Goal: Communication & Community: Answer question/provide support

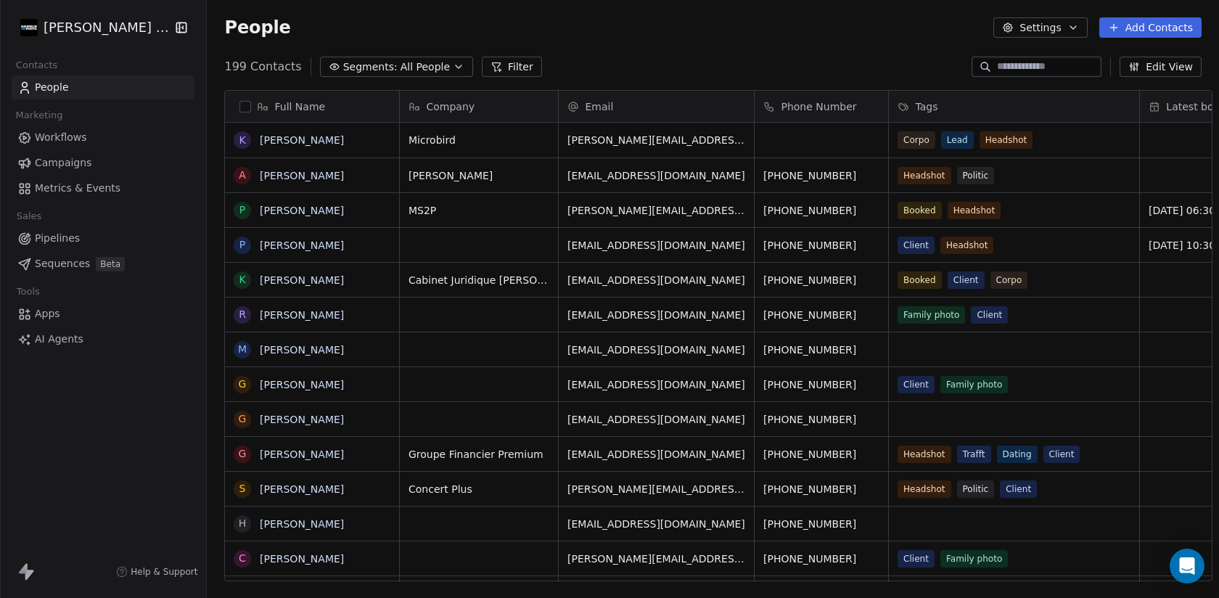
scroll to position [526, 1023]
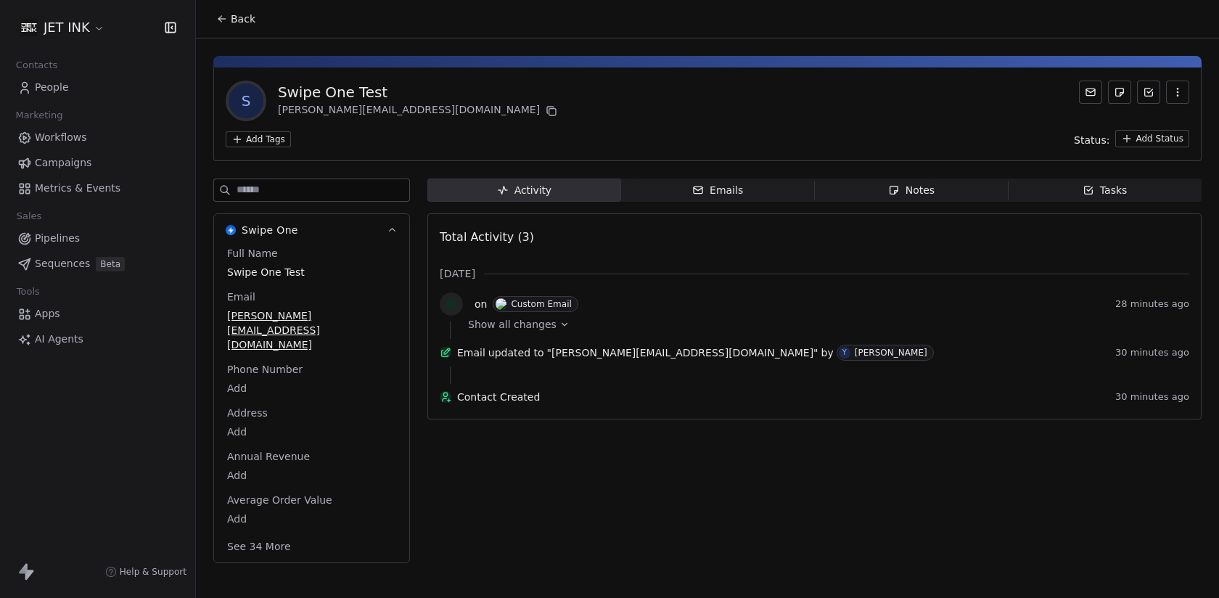
click at [720, 184] on div "Emails" at bounding box center [717, 190] width 51 height 15
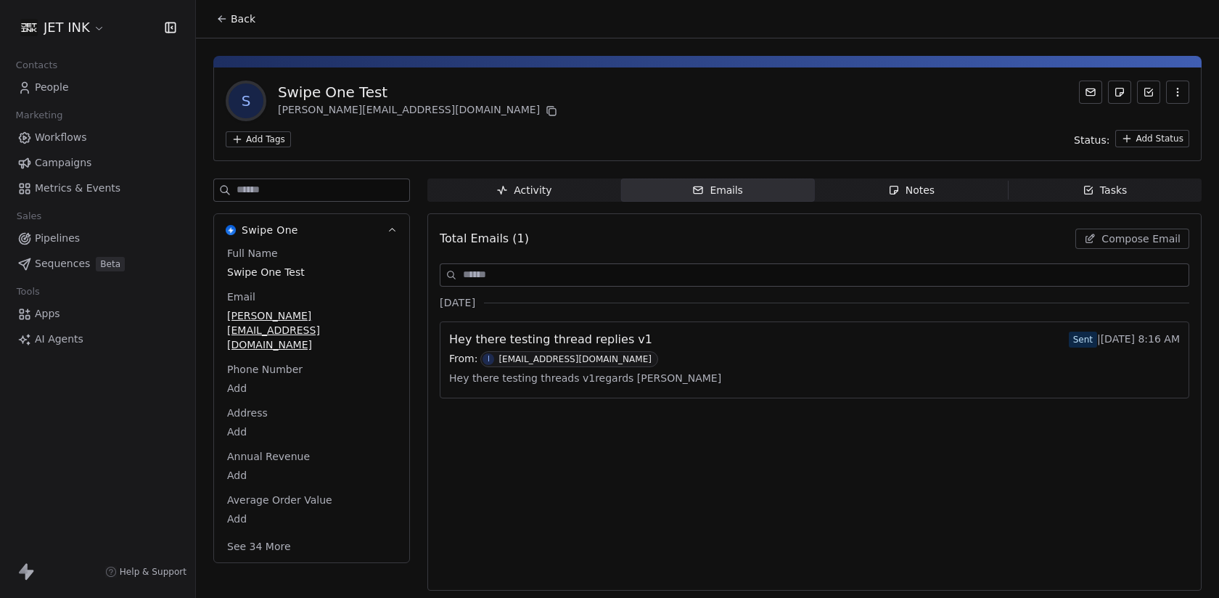
click at [1088, 231] on button "Compose Email" at bounding box center [1132, 239] width 114 height 20
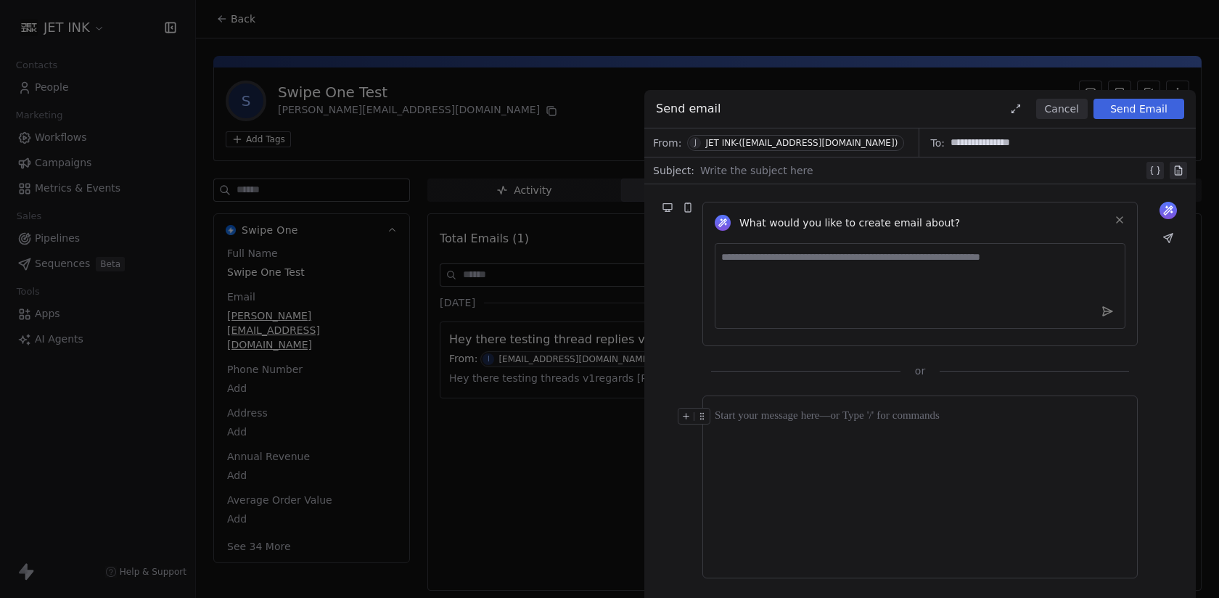
click at [805, 169] on div at bounding box center [921, 170] width 443 height 17
paste div
click at [805, 169] on div "**********" at bounding box center [923, 170] width 446 height 17
copy div "**********"
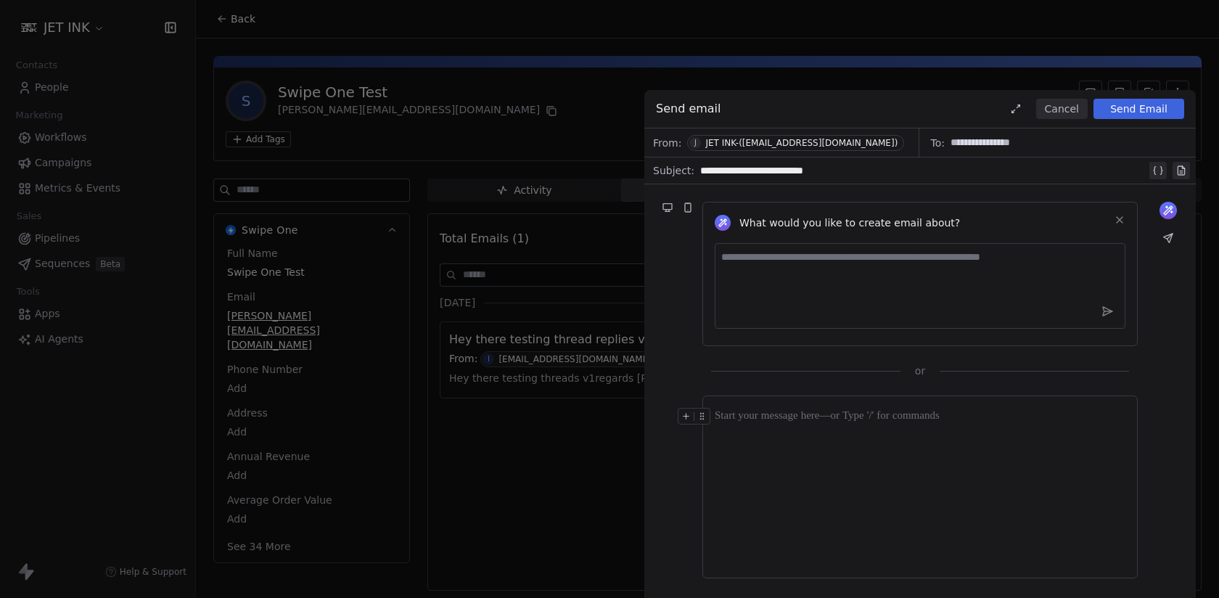
click at [893, 469] on div at bounding box center [920, 487] width 411 height 158
paste div
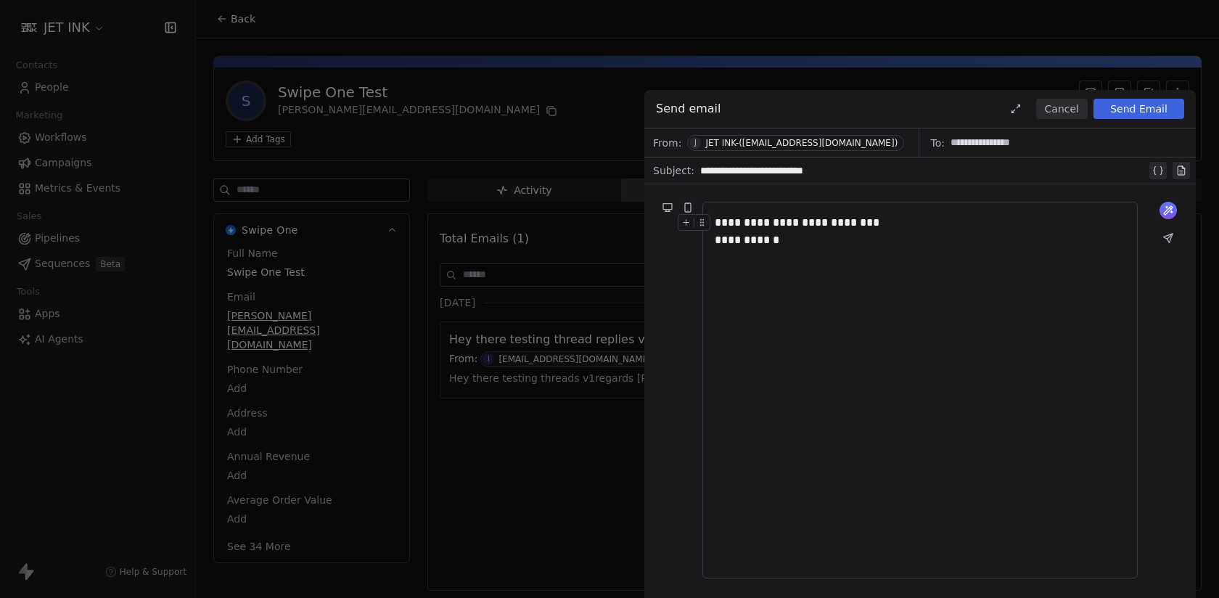
click at [1149, 106] on button "Send Email" at bounding box center [1138, 109] width 91 height 20
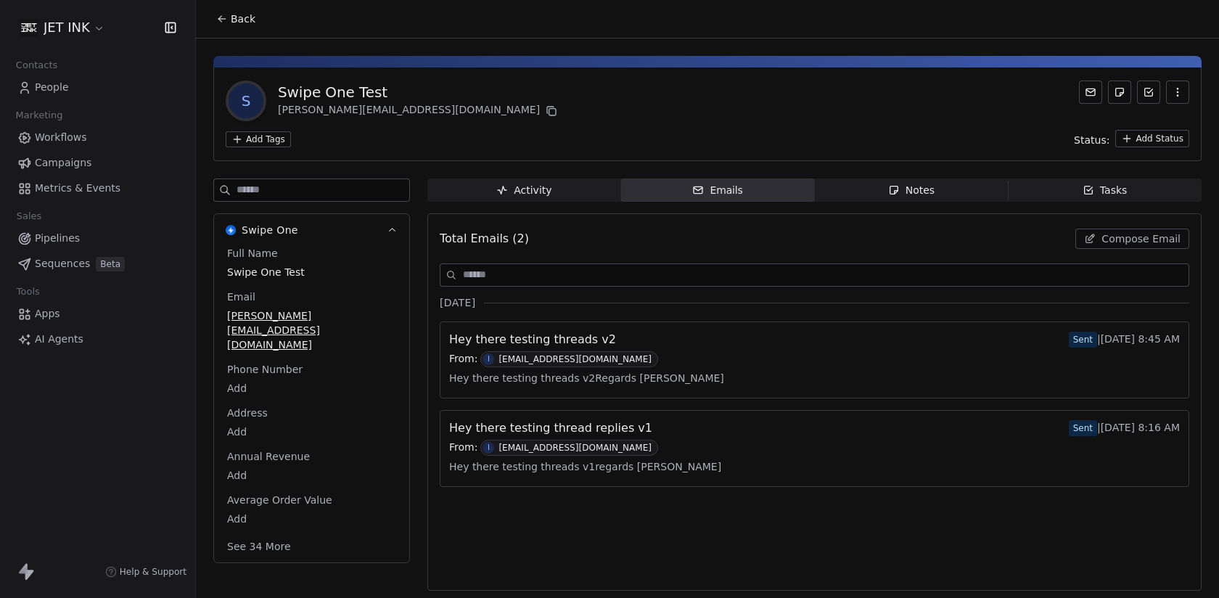
click at [542, 203] on div "Activity Activity Emails Emails Notes Notes Tasks Tasks Total Emails (2) Compos…" at bounding box center [814, 388] width 774 height 421
click at [542, 198] on span "Activity Activity" at bounding box center [524, 189] width 194 height 23
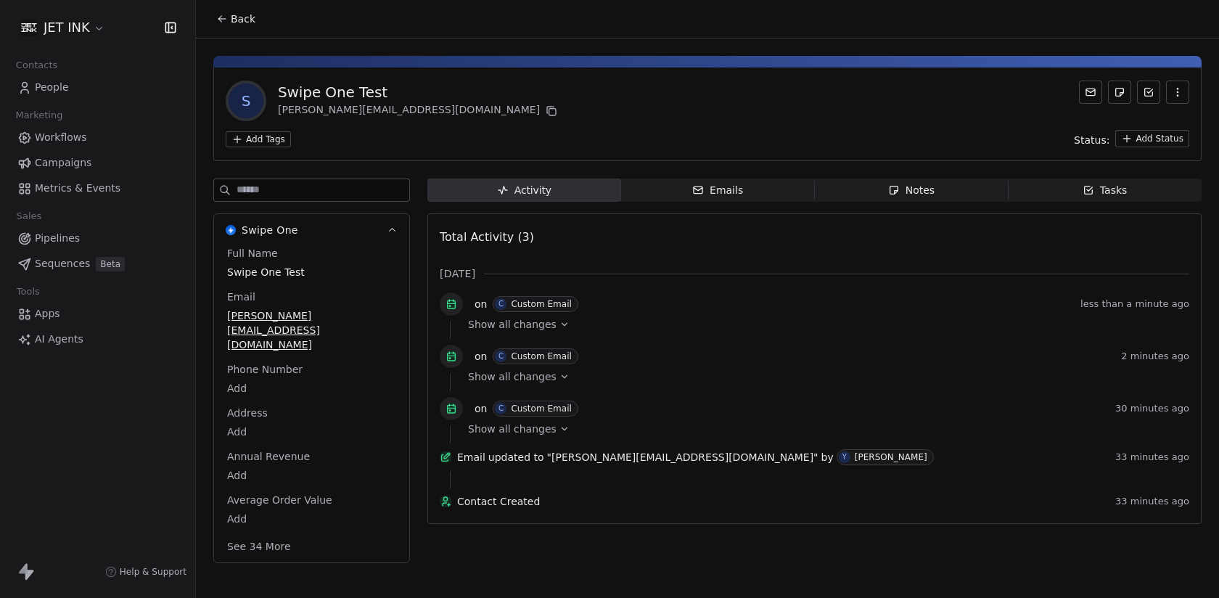
click at [691, 197] on span "Emails Emails" at bounding box center [718, 189] width 194 height 23
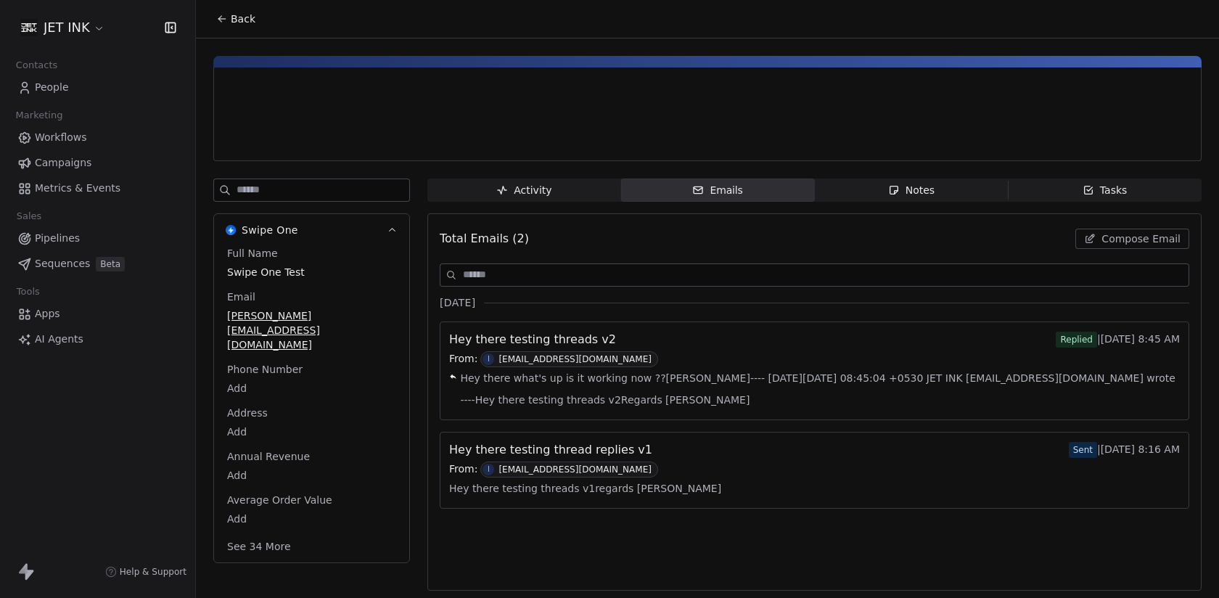
click at [751, 356] on div "From: I [EMAIL_ADDRESS][DOMAIN_NAME]" at bounding box center [814, 359] width 731 height 16
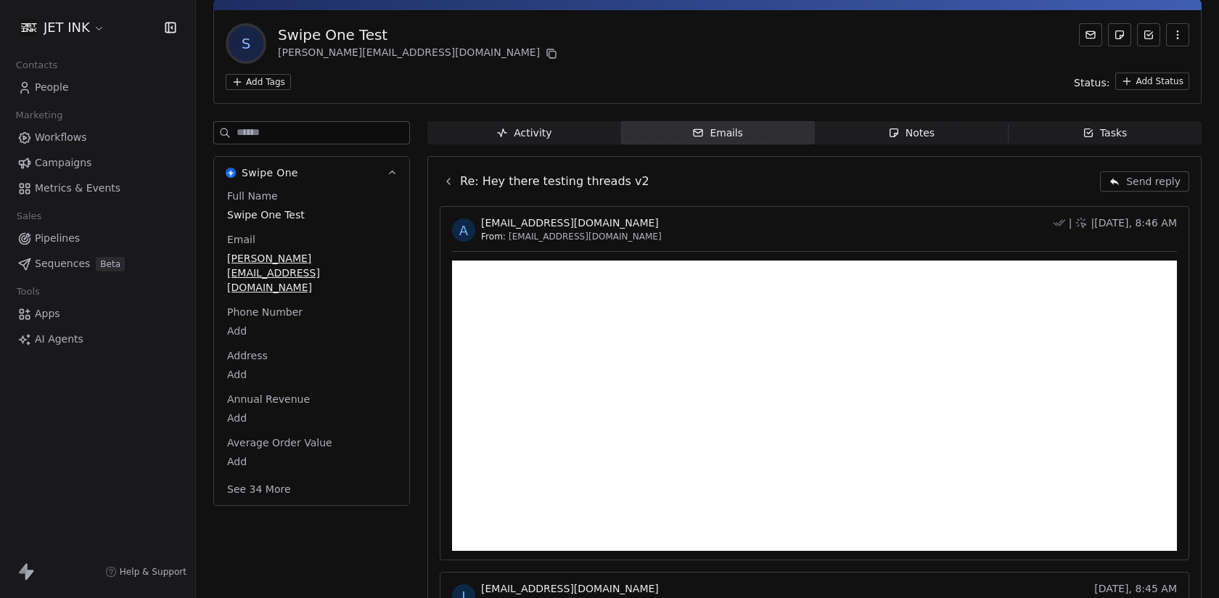
scroll to position [9, 0]
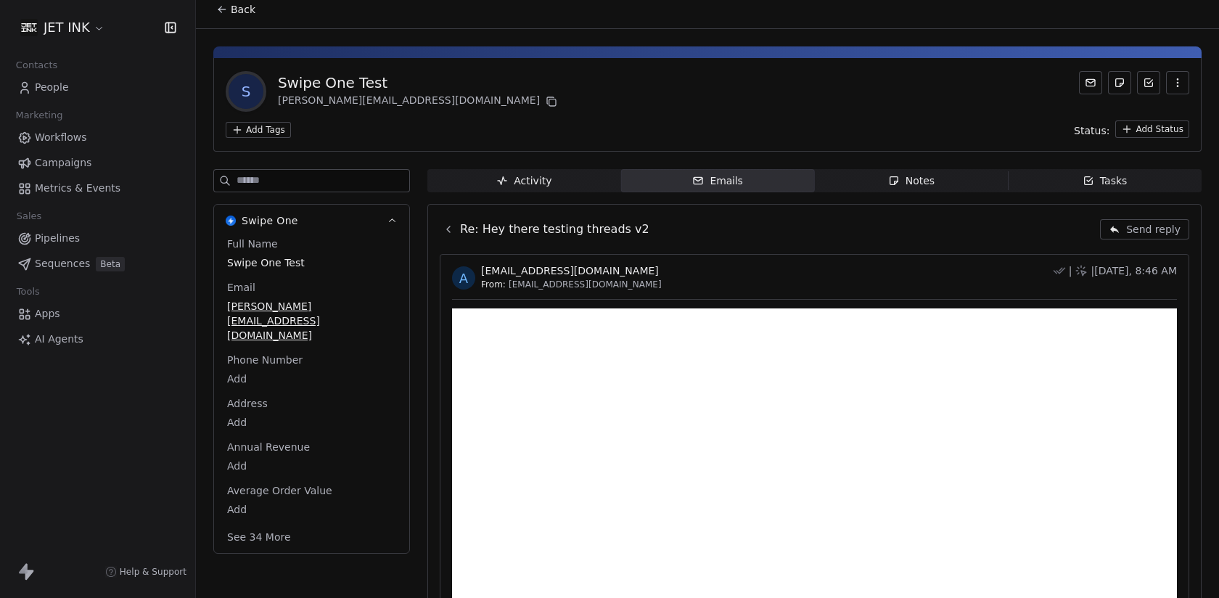
click at [445, 226] on icon at bounding box center [449, 229] width 12 height 12
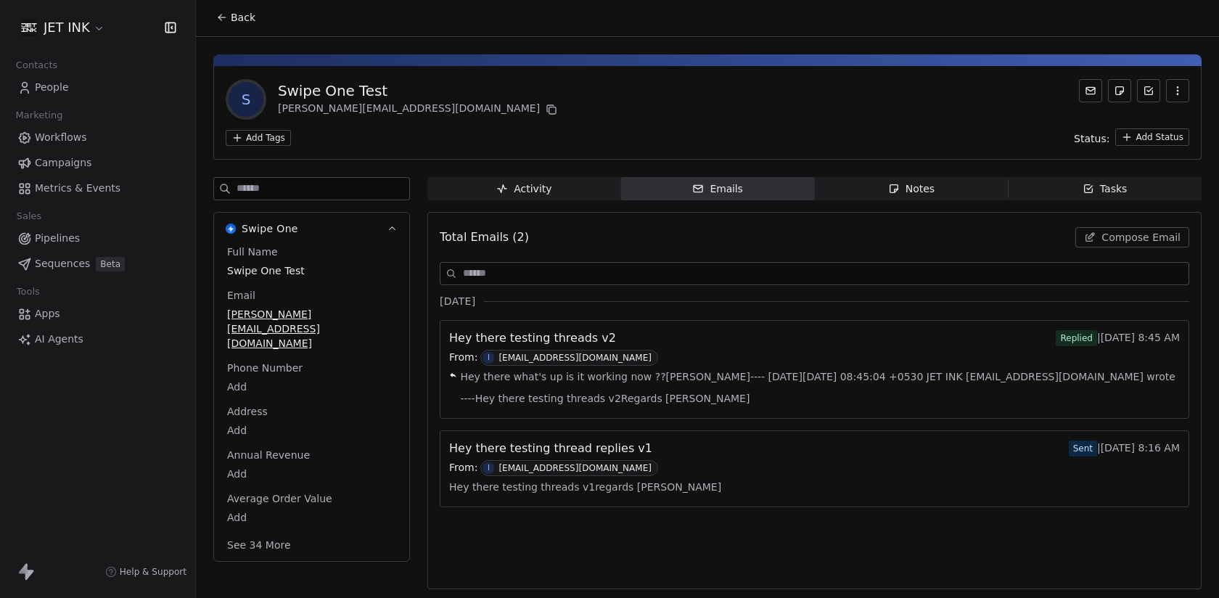
click at [663, 356] on div "From: I info@jetink.studio" at bounding box center [814, 358] width 731 height 16
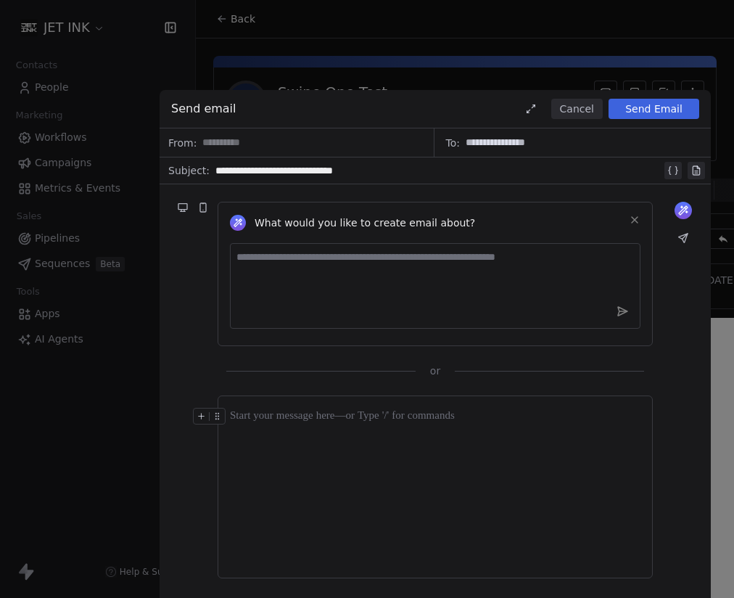
click at [440, 436] on div at bounding box center [435, 487] width 411 height 158
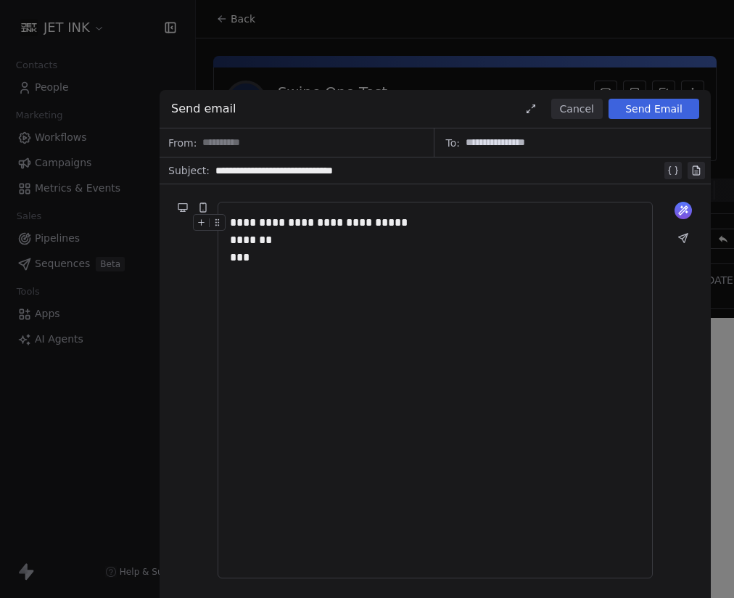
click at [674, 114] on button "Send Email" at bounding box center [654, 109] width 91 height 20
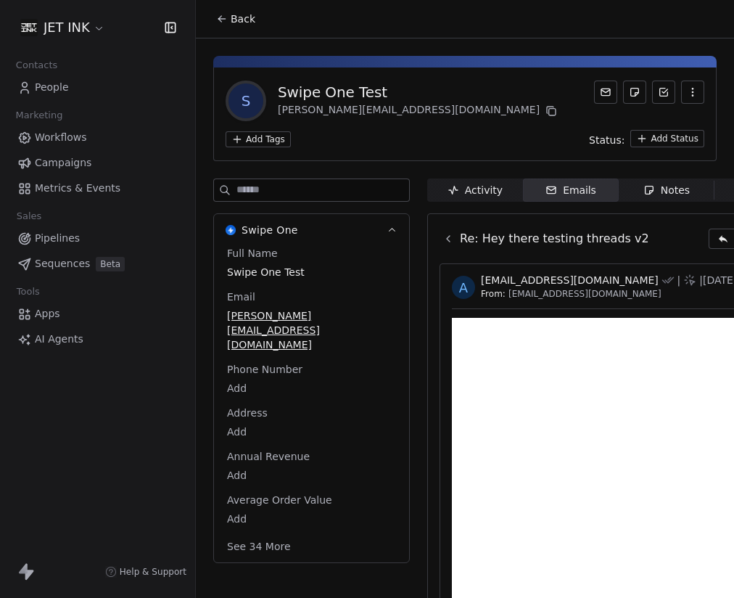
click at [448, 240] on icon at bounding box center [449, 239] width 12 height 12
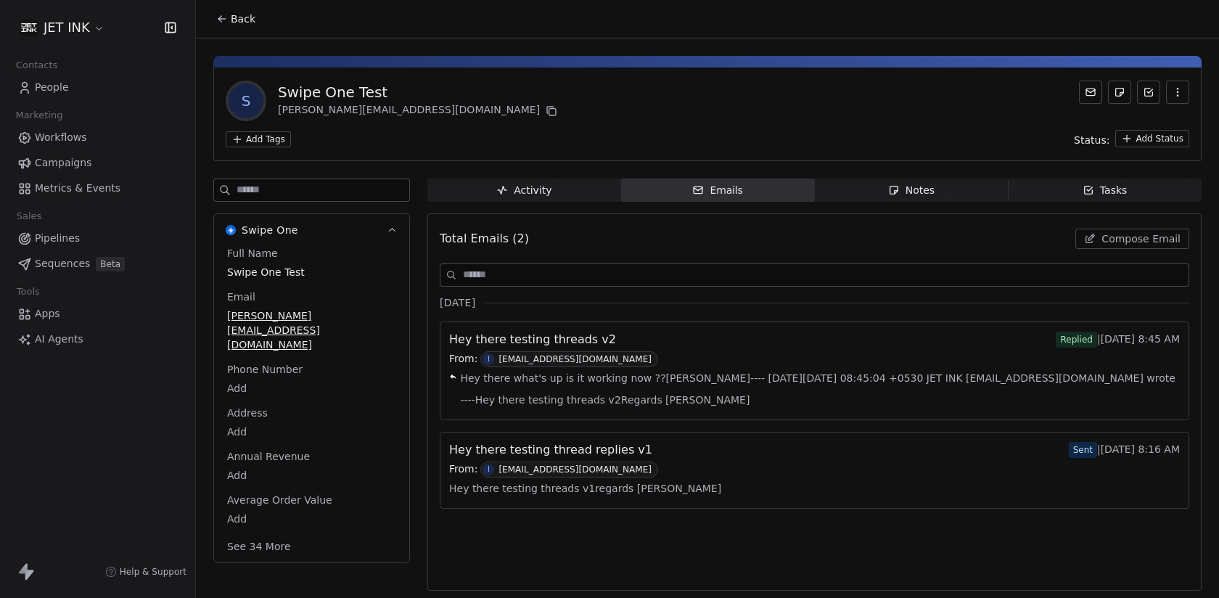
click at [507, 193] on icon "button" at bounding box center [502, 190] width 12 height 12
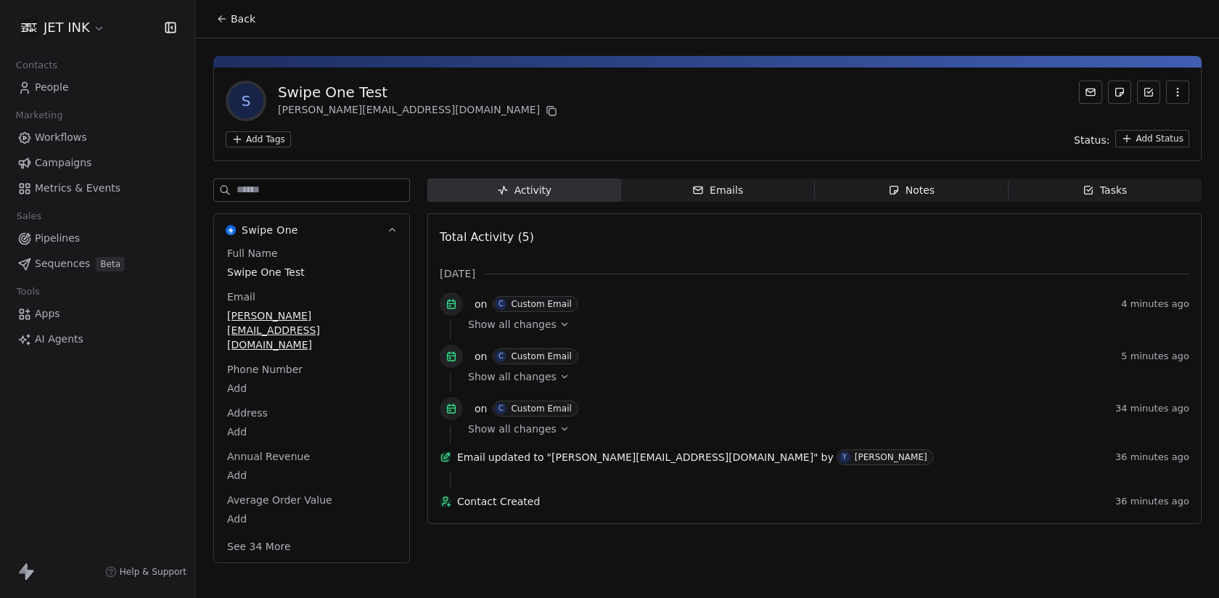
click at [712, 192] on div "Emails" at bounding box center [717, 190] width 51 height 15
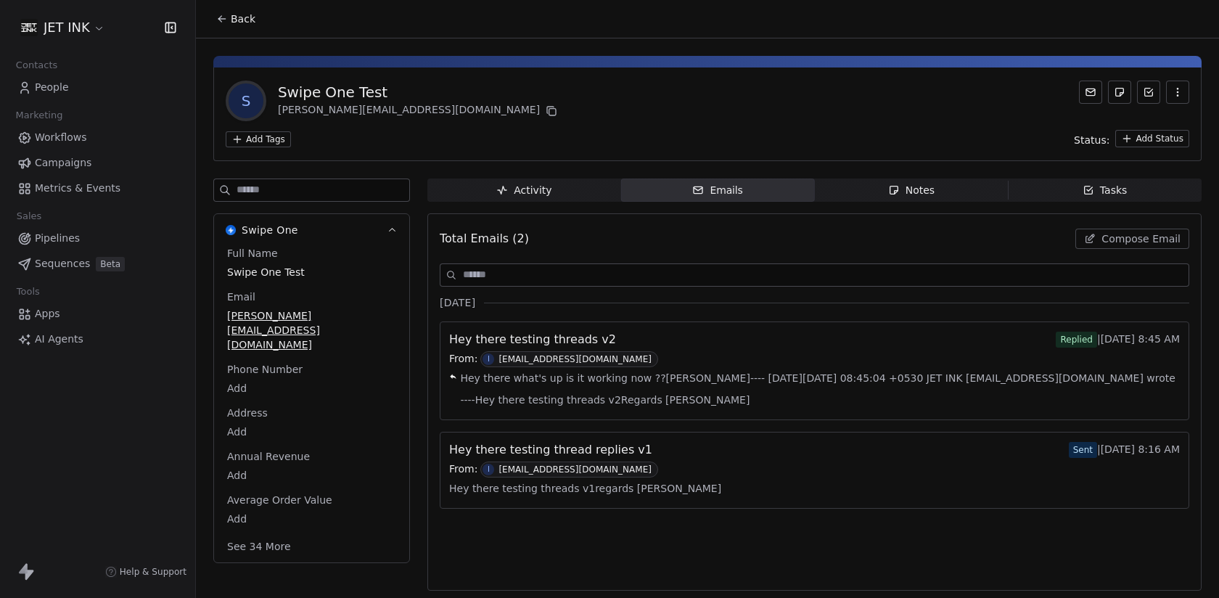
click at [633, 345] on div "Hey there testing threads v2 Replied | [DATE] 8:45 AM" at bounding box center [814, 339] width 731 height 17
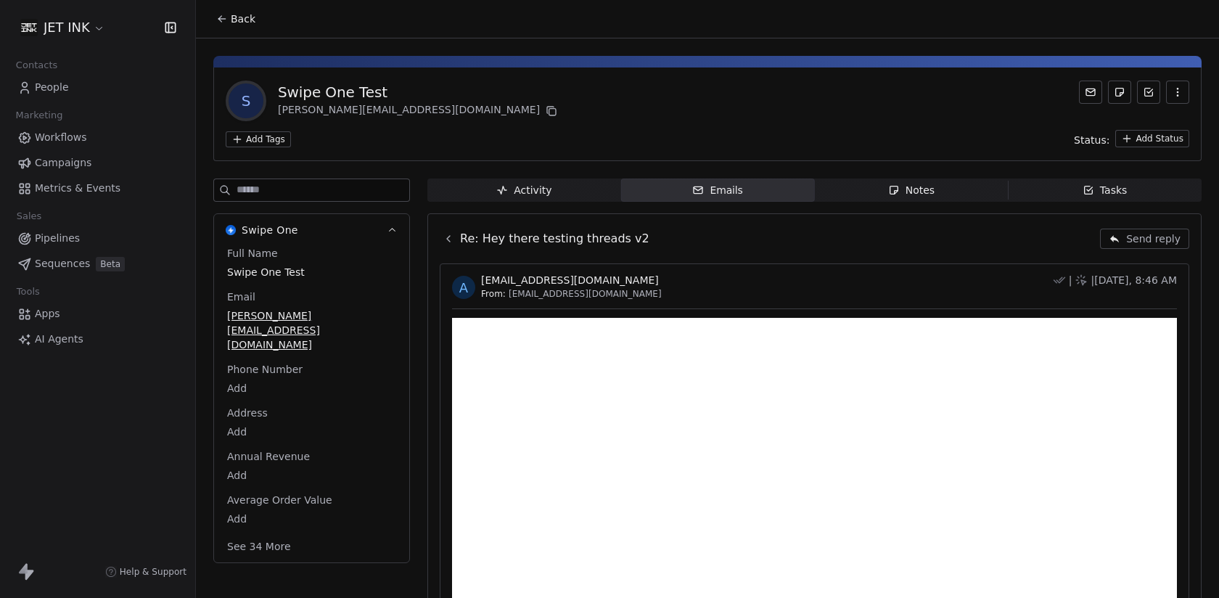
click at [1162, 240] on span "Send reply" at bounding box center [1153, 238] width 54 height 15
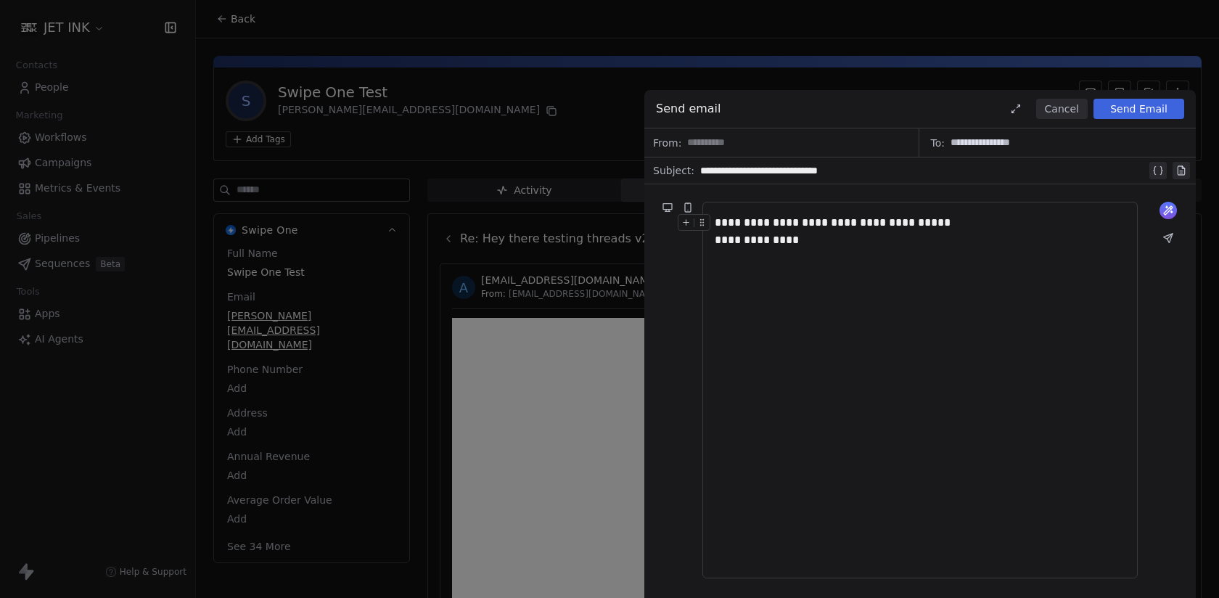
click at [884, 281] on div "**********" at bounding box center [920, 390] width 411 height 352
click at [1125, 114] on button "Send Email" at bounding box center [1138, 109] width 91 height 20
